Goal: Check status: Check status

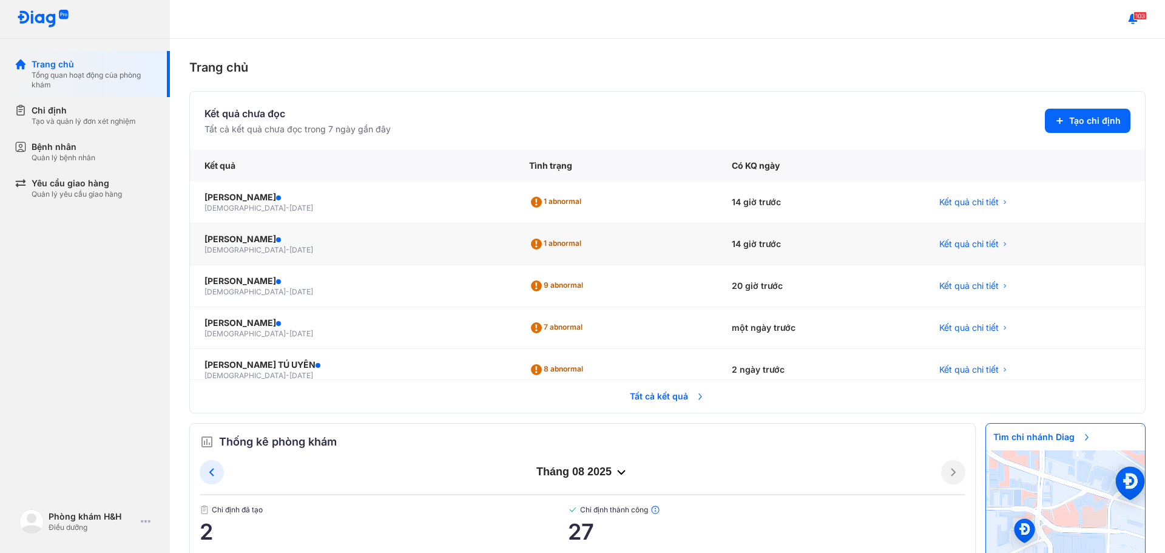
click at [759, 249] on div "14 giờ trước" at bounding box center [821, 244] width 208 height 42
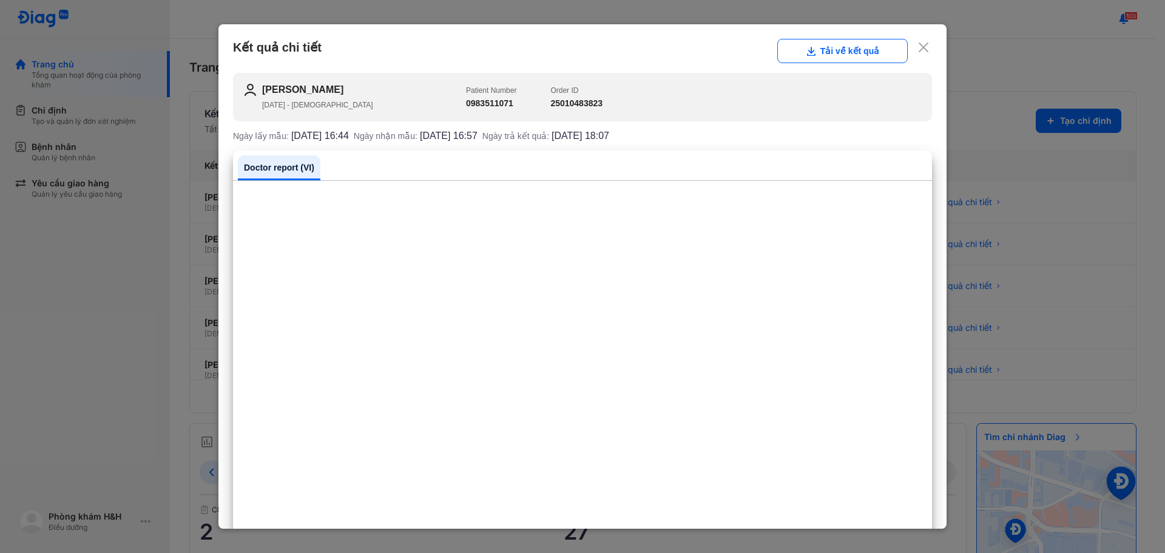
click at [921, 46] on div "Kết quả chi tiết Tải về kết quả" at bounding box center [582, 51] width 699 height 24
click at [918, 49] on icon at bounding box center [924, 47] width 12 height 12
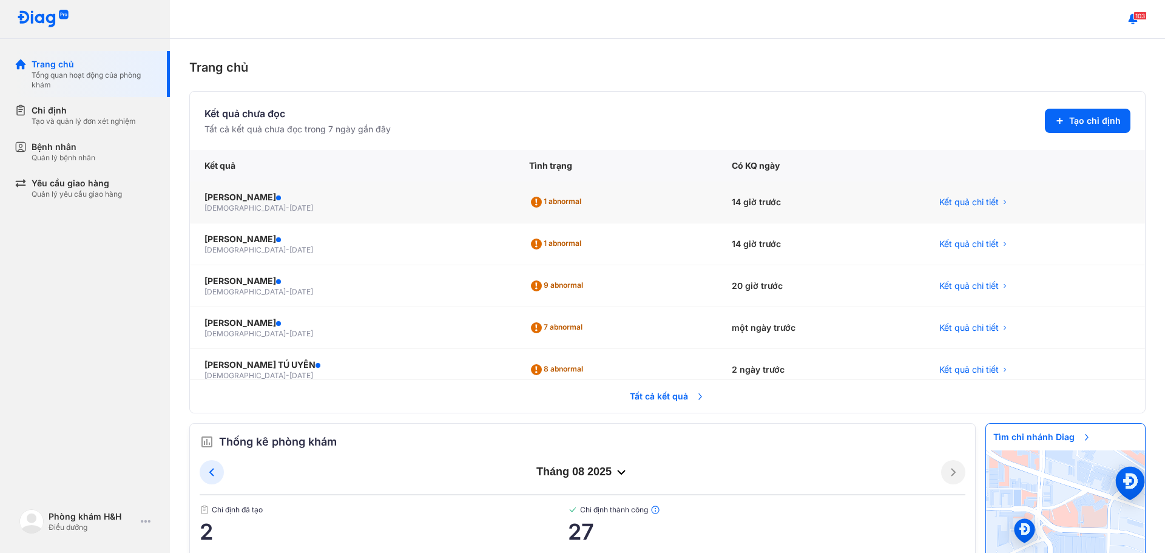
click at [572, 203] on div "1 abnormal" at bounding box center [616, 202] width 203 height 42
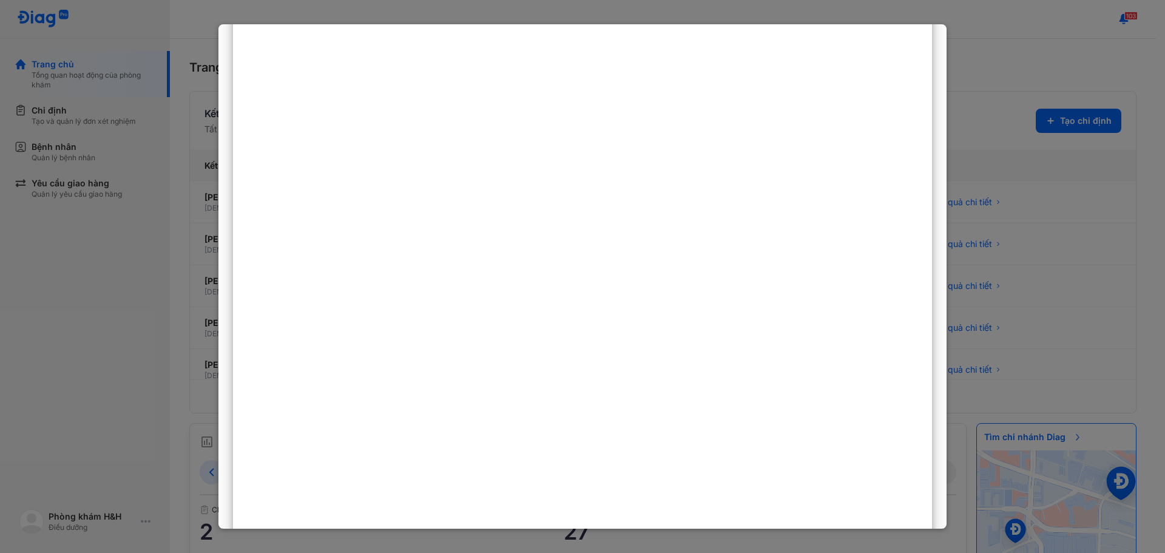
scroll to position [166, 0]
click at [1001, 63] on div at bounding box center [582, 276] width 1165 height 553
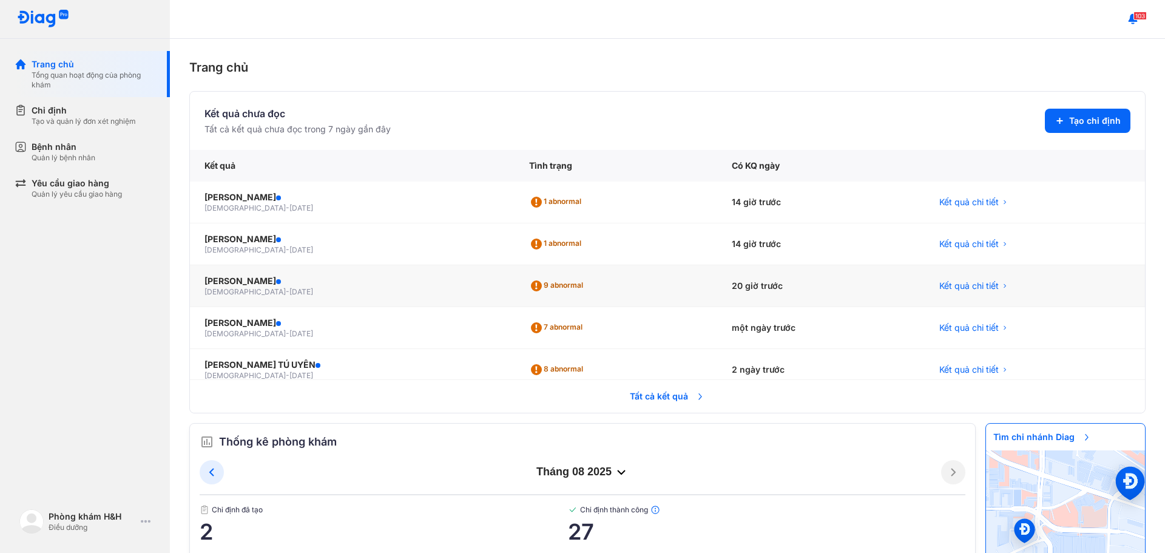
click at [735, 289] on div "20 giờ trước" at bounding box center [821, 286] width 208 height 42
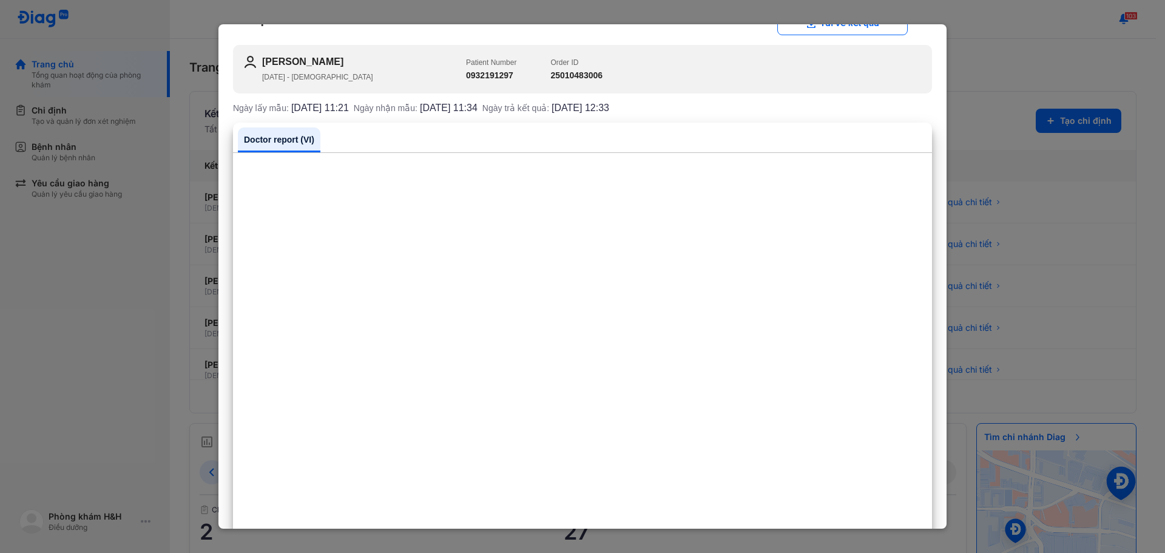
scroll to position [0, 0]
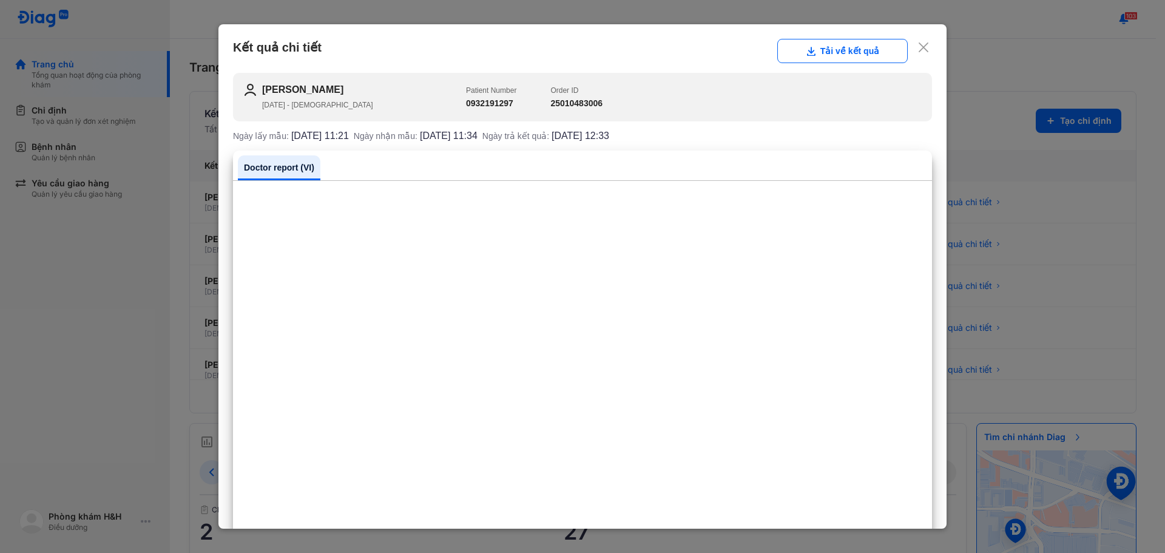
click at [1054, 63] on div at bounding box center [582, 276] width 1165 height 553
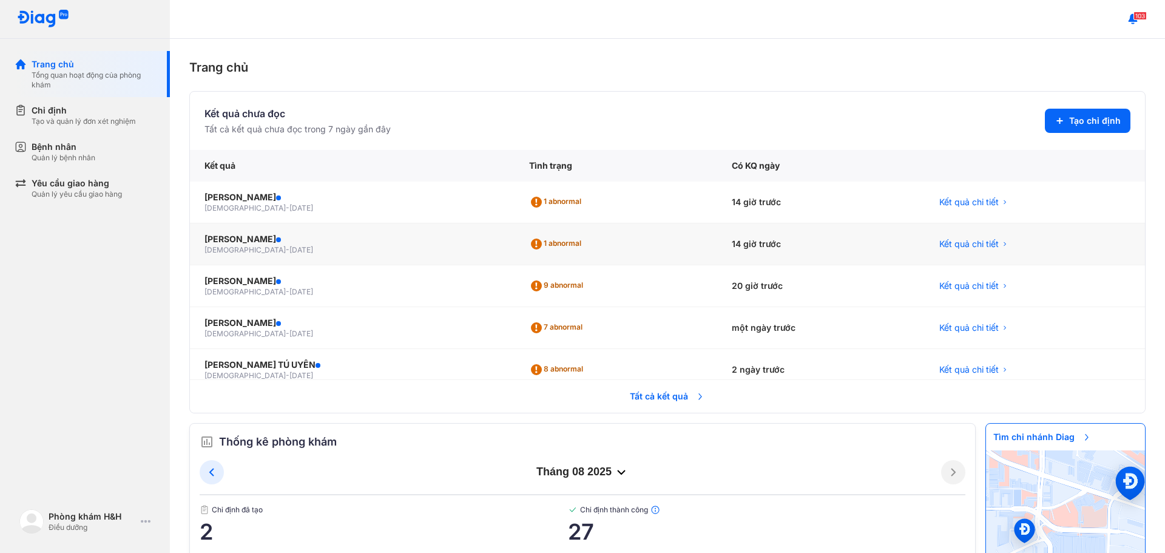
click at [751, 243] on div "14 giờ trước" at bounding box center [821, 244] width 208 height 42
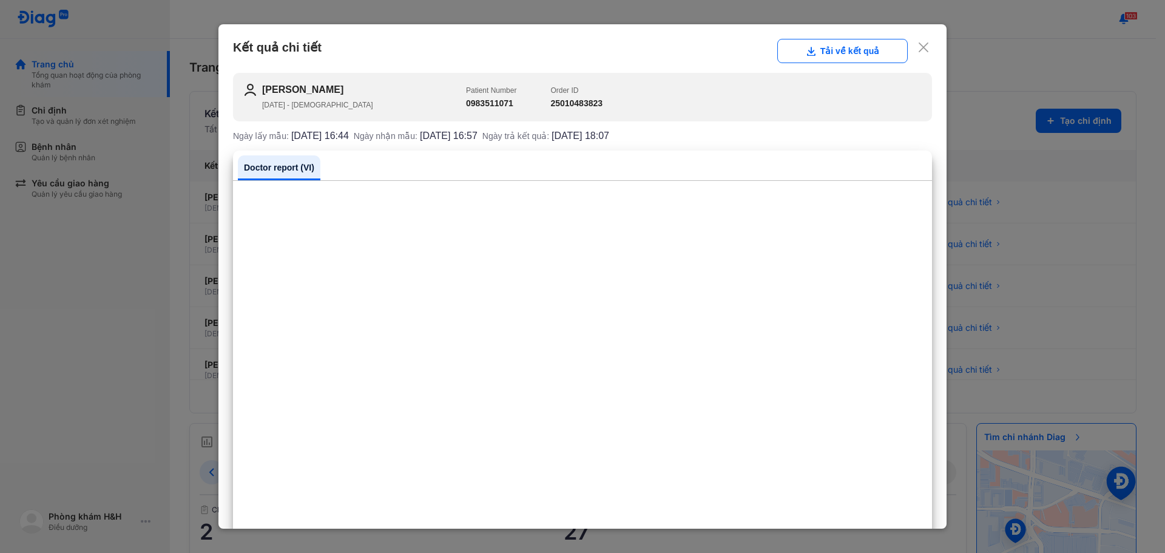
click at [919, 48] on use at bounding box center [924, 47] width 10 height 10
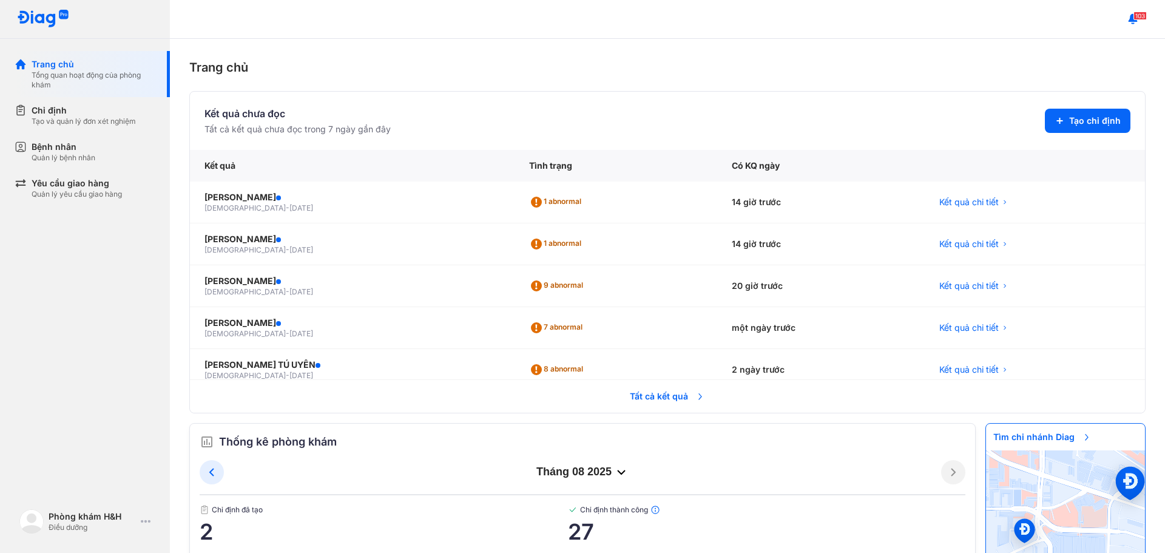
click at [940, 52] on div "Trang chủ Kết quả chưa đọc Tất cả kết quả chưa đọc trong 7 ngày gần đây Tạo chỉ…" at bounding box center [667, 296] width 995 height 514
click at [686, 209] on div "1 abnormal" at bounding box center [616, 202] width 203 height 42
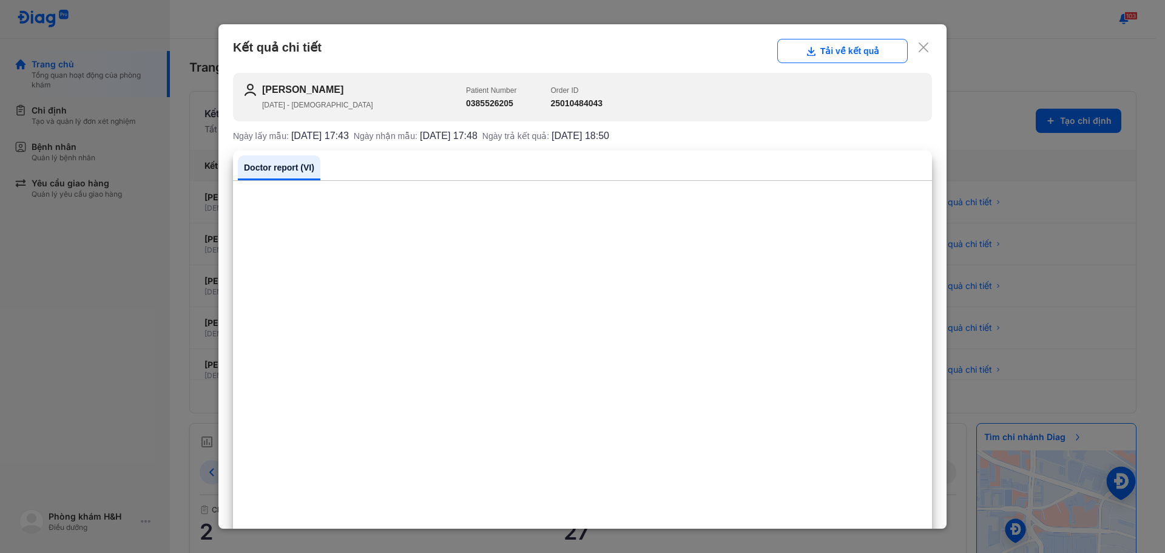
click at [996, 41] on div at bounding box center [582, 276] width 1165 height 553
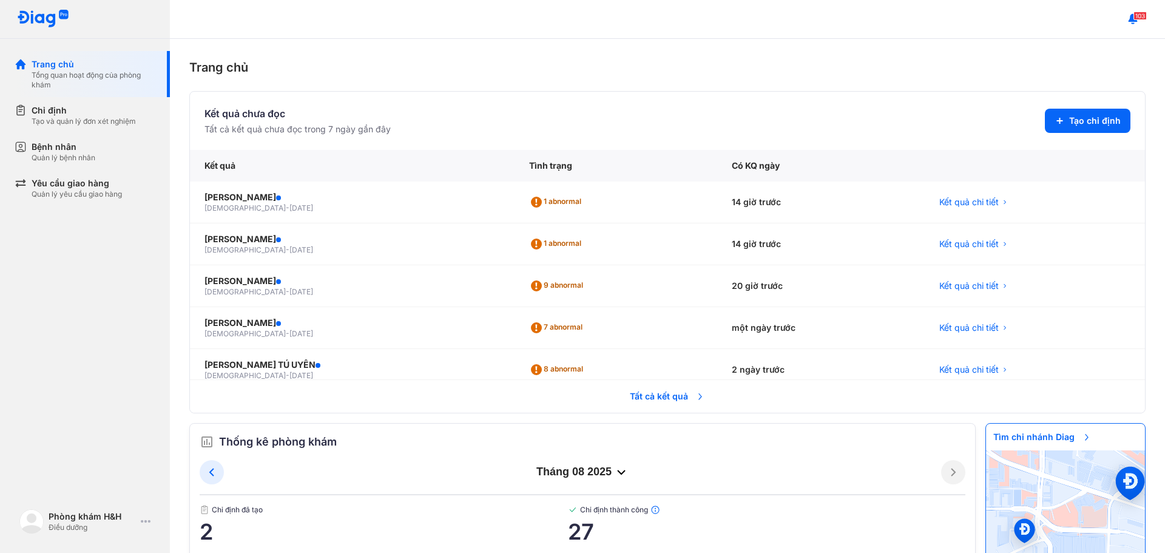
click at [680, 56] on div "Trang chủ Kết quả chưa đọc Tất cả kết quả chưa đọc trong 7 ngày gần đây Tạo chỉ…" at bounding box center [667, 296] width 995 height 514
click at [807, 53] on div "Trang chủ Kết quả chưa đọc Tất cả kết quả chưa đọc trong 7 ngày gần đây Tạo chỉ…" at bounding box center [667, 296] width 995 height 514
click at [732, 206] on div "14 giờ trước" at bounding box center [821, 202] width 208 height 42
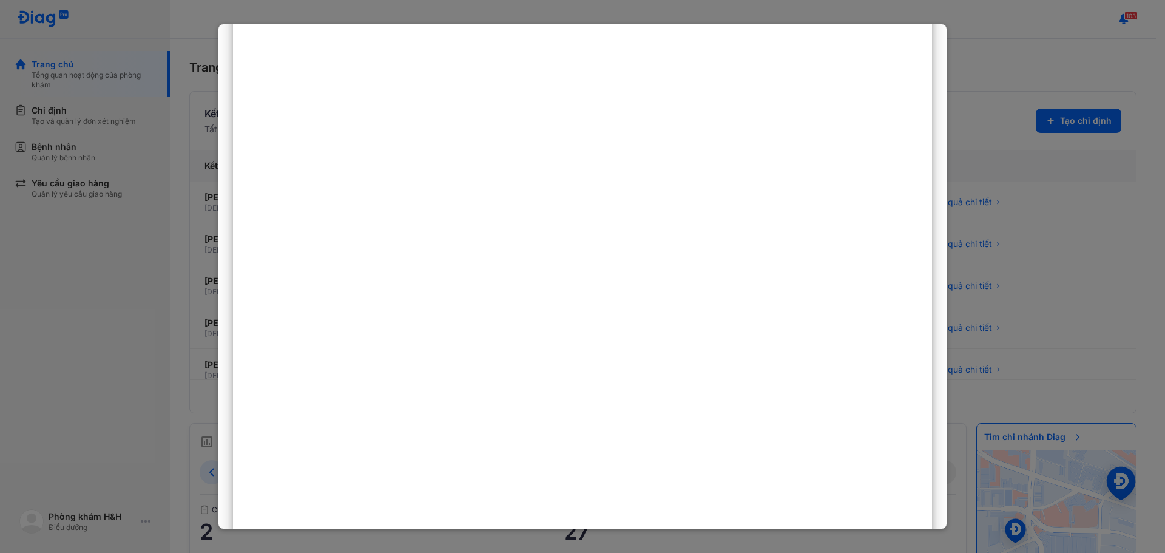
scroll to position [166, 0]
click at [1054, 49] on div at bounding box center [582, 276] width 1165 height 553
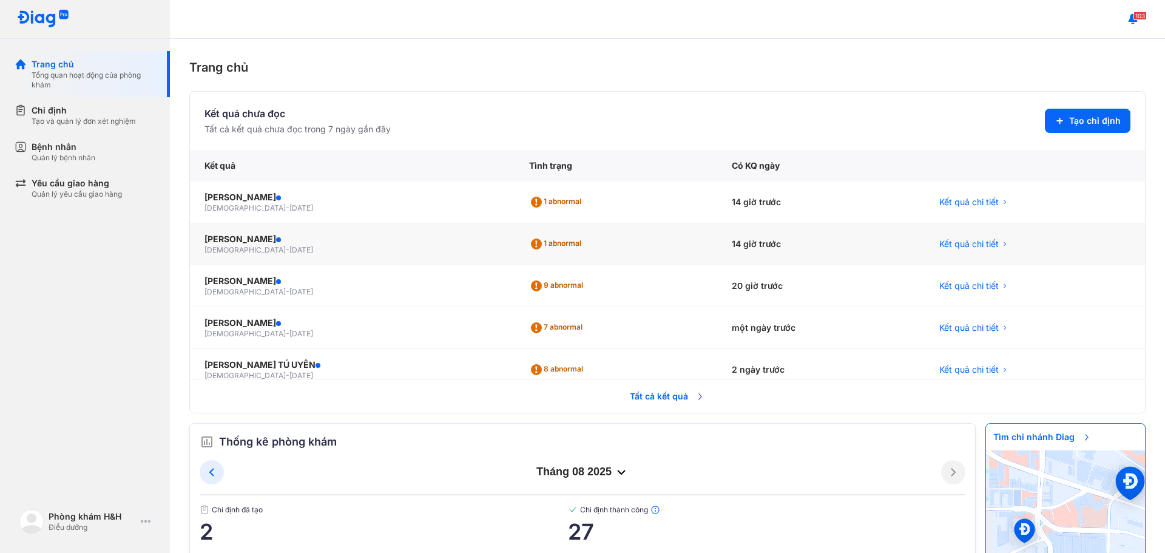
click at [751, 246] on div "14 giờ trước" at bounding box center [821, 244] width 208 height 42
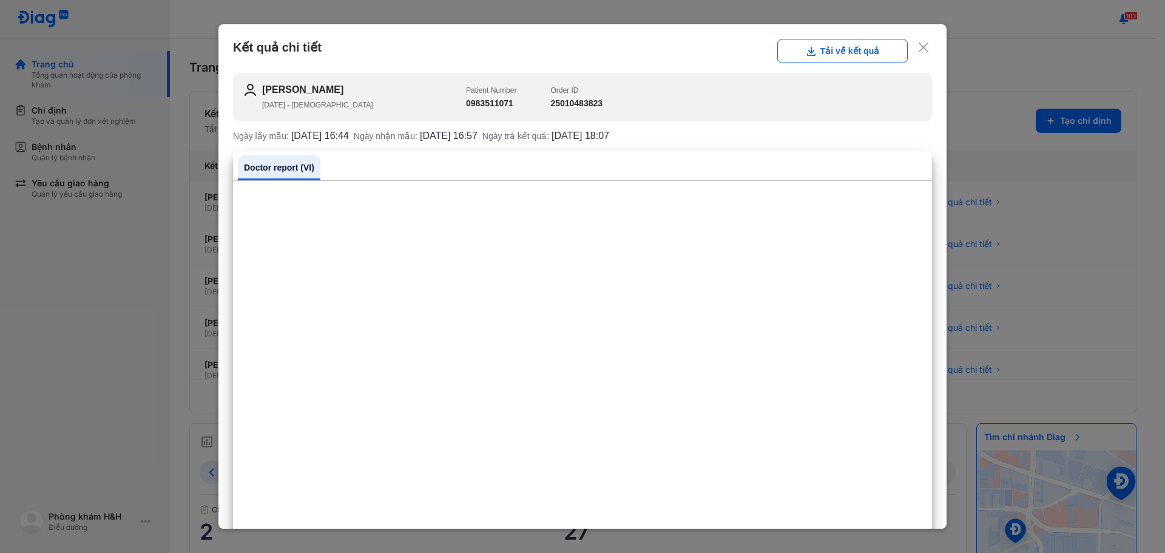
click at [918, 42] on icon at bounding box center [924, 47] width 12 height 12
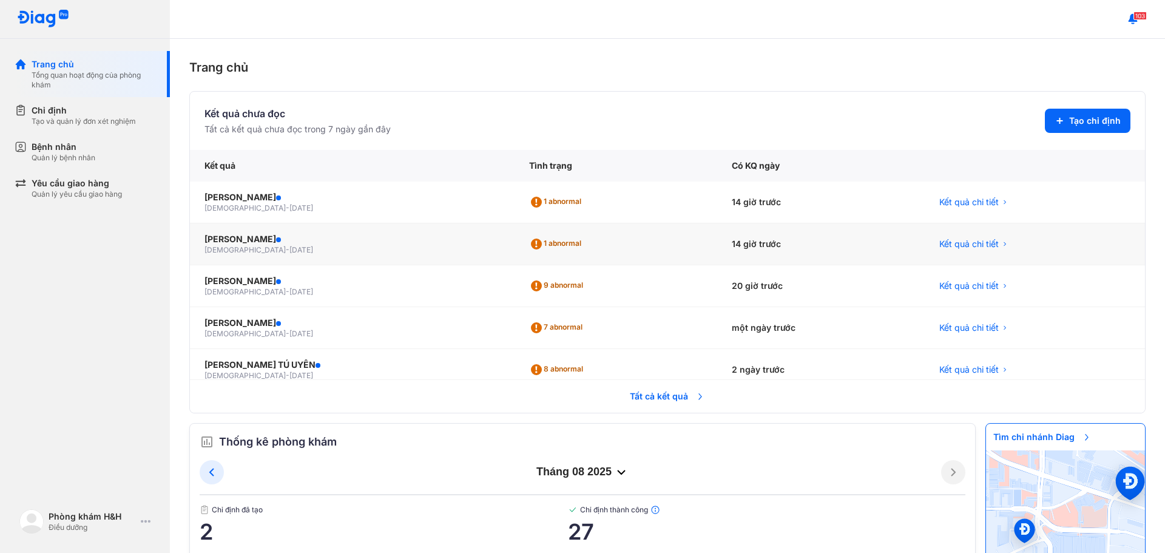
click at [717, 250] on div "14 giờ trước" at bounding box center [821, 244] width 208 height 42
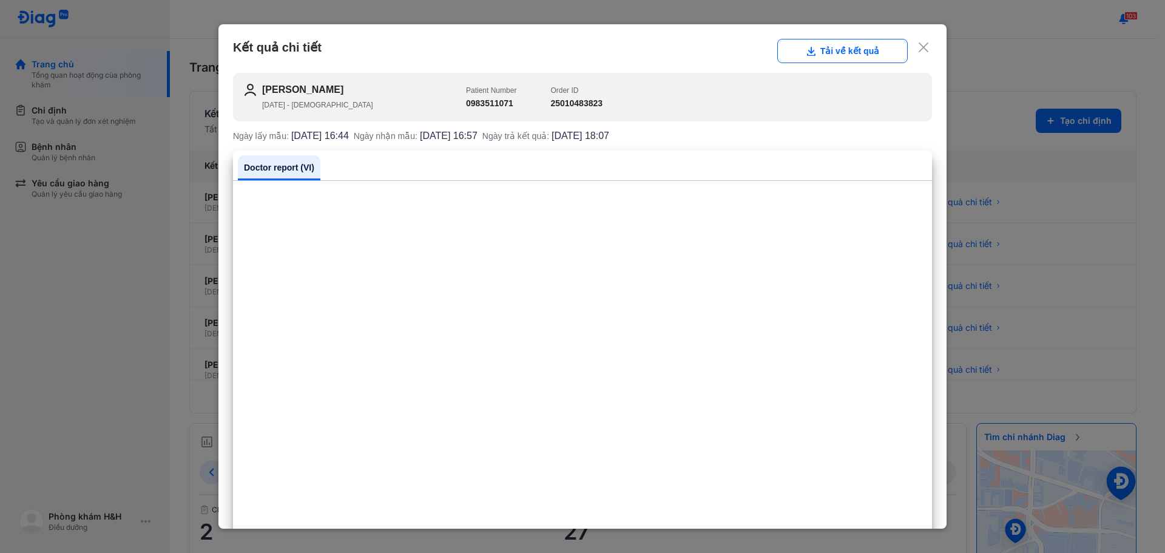
click at [919, 49] on icon at bounding box center [924, 47] width 12 height 12
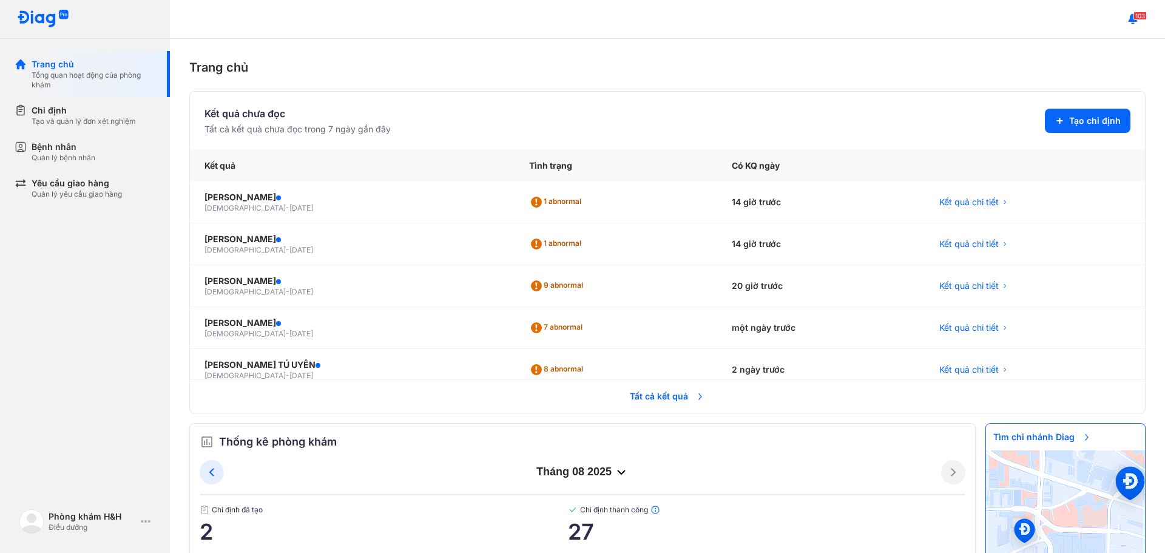
click at [682, 402] on span "Tất cả kết quả" at bounding box center [668, 396] width 90 height 27
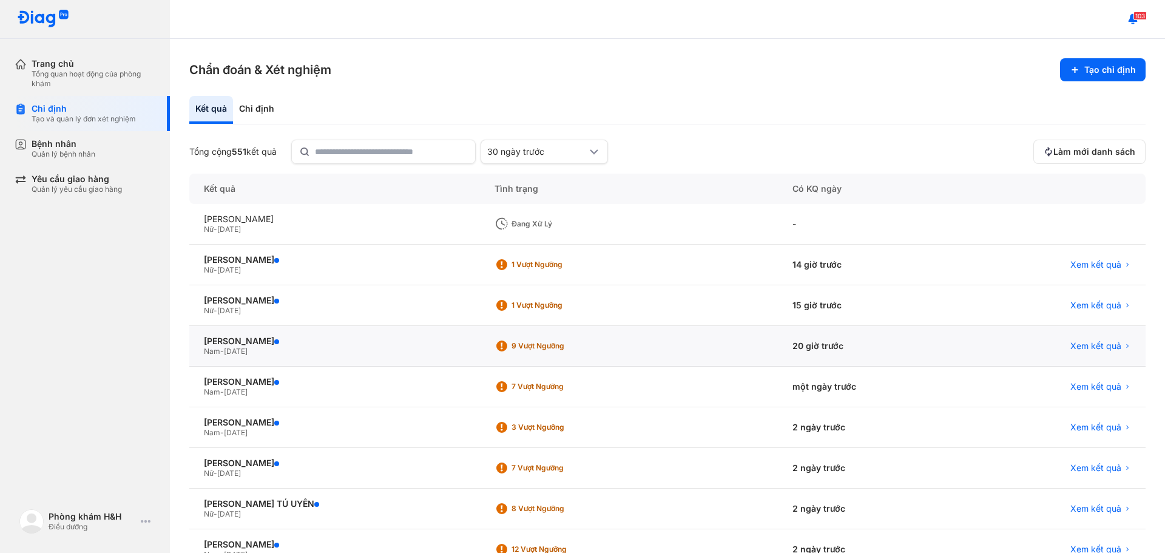
scroll to position [121, 0]
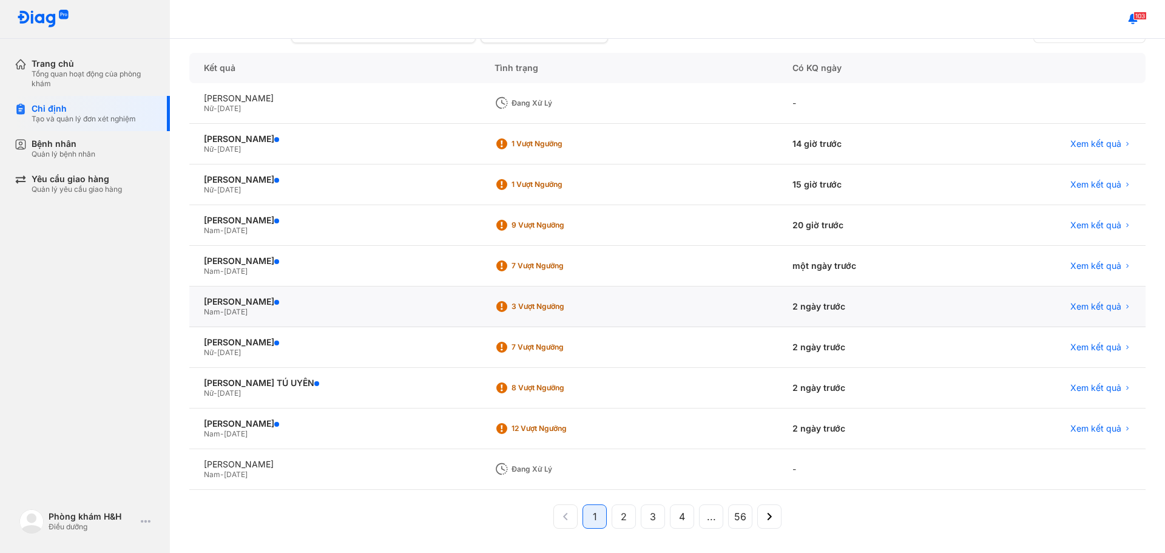
click at [828, 316] on div "2 ngày trước" at bounding box center [871, 306] width 187 height 41
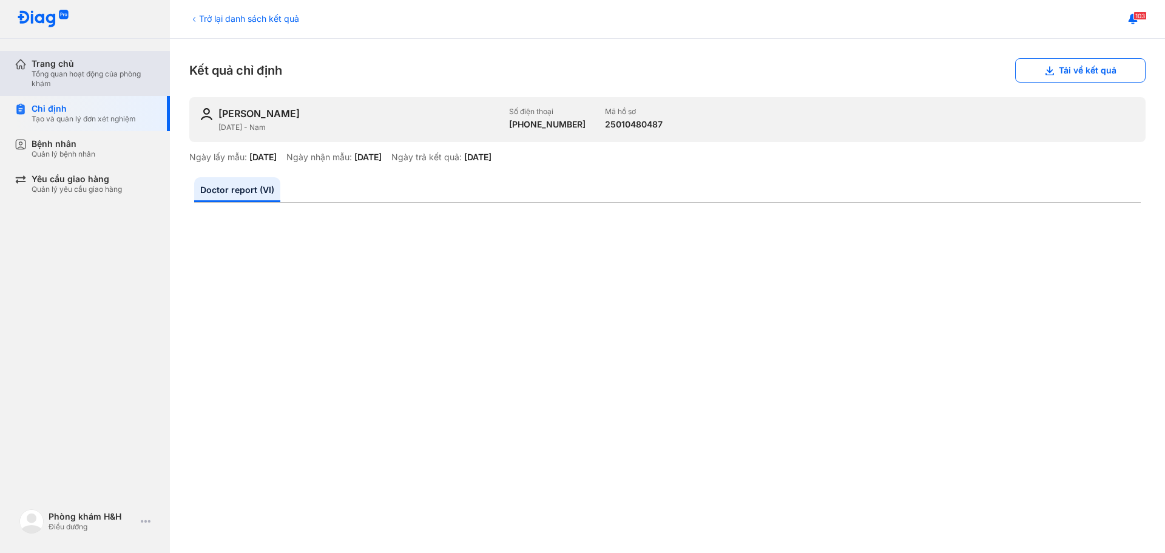
click at [49, 73] on div "Tổng quan hoạt động của phòng khám" at bounding box center [94, 78] width 124 height 19
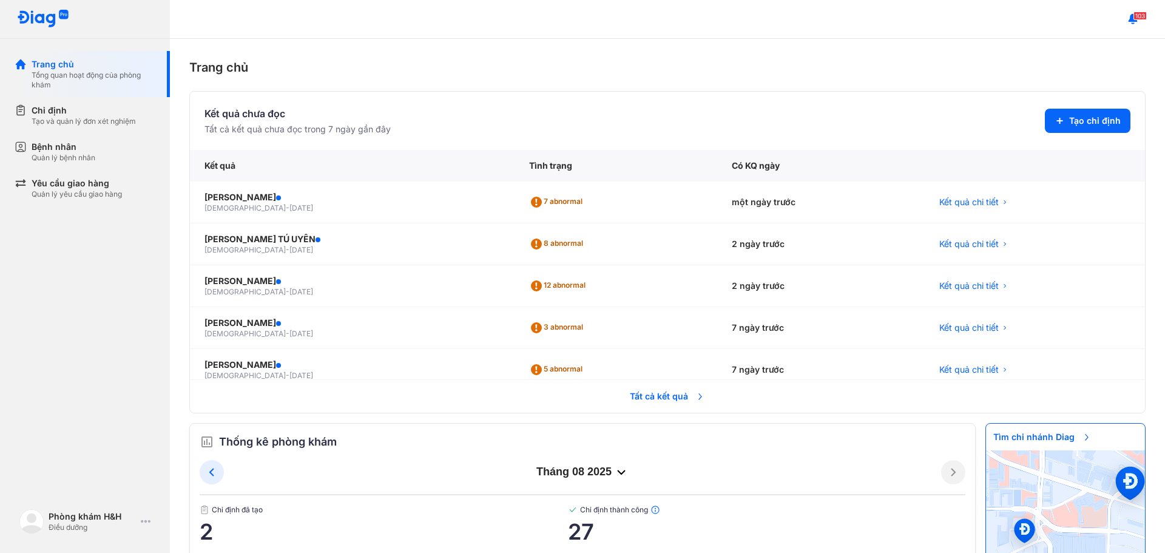
drag, startPoint x: 28, startPoint y: 341, endPoint x: 38, endPoint y: 330, distance: 15.5
click at [28, 341] on div "Trang chủ Tổng quan hoạt động của phòng khám Chỉ định Tạo và quản lý đơn xét ng…" at bounding box center [85, 276] width 170 height 553
